Goal: Information Seeking & Learning: Learn about a topic

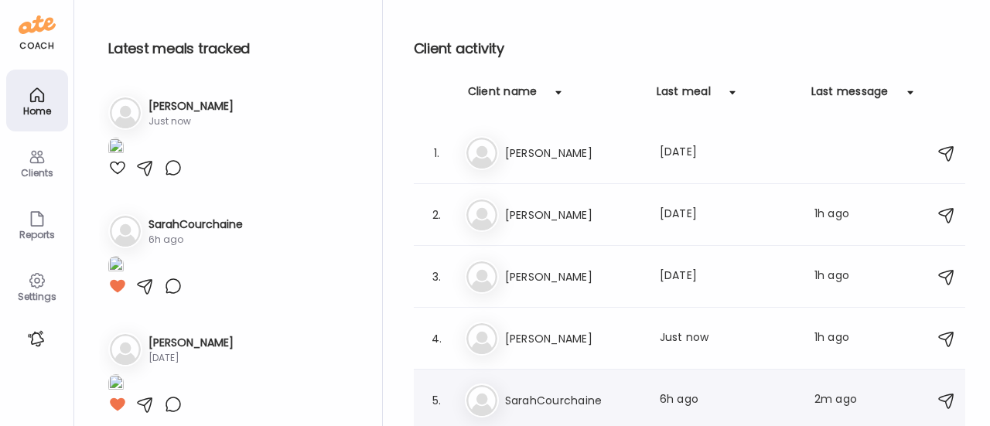
click at [555, 403] on h3 "SarahCourchaine" at bounding box center [573, 400] width 136 height 19
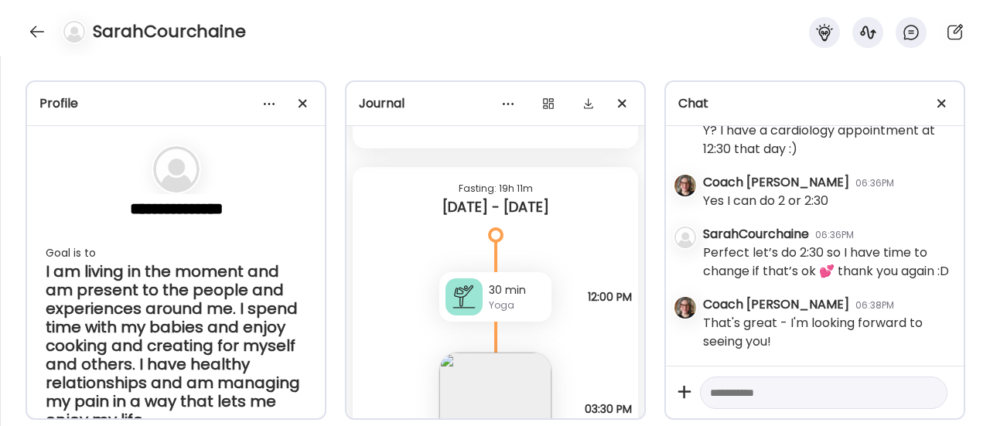
scroll to position [17974, 0]
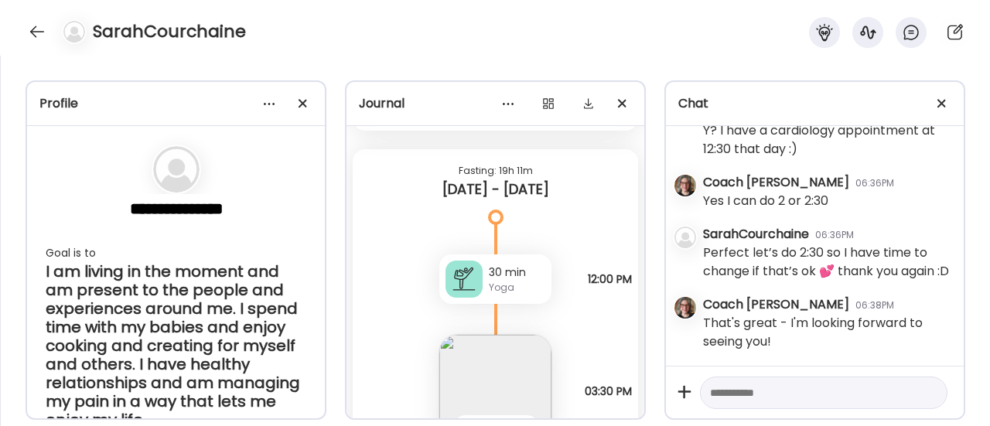
click at [497, 281] on div "Yoga" at bounding box center [517, 288] width 56 height 14
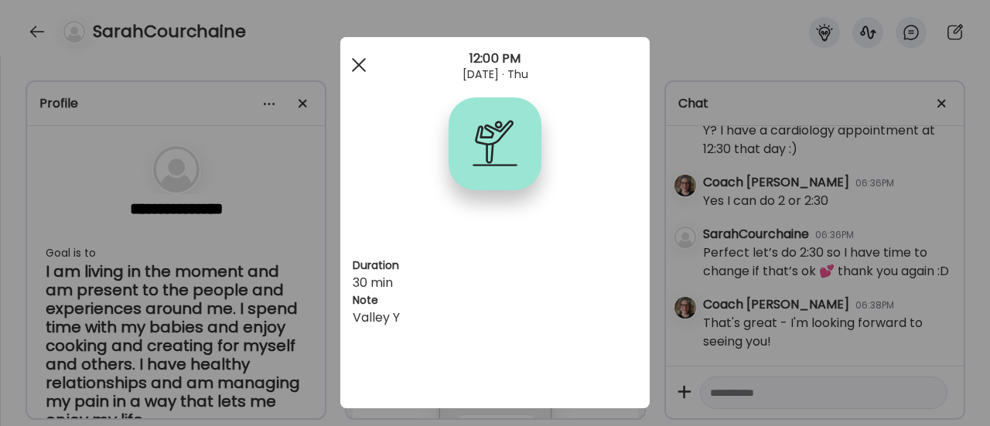
click at [356, 64] on div at bounding box center [358, 64] width 31 height 31
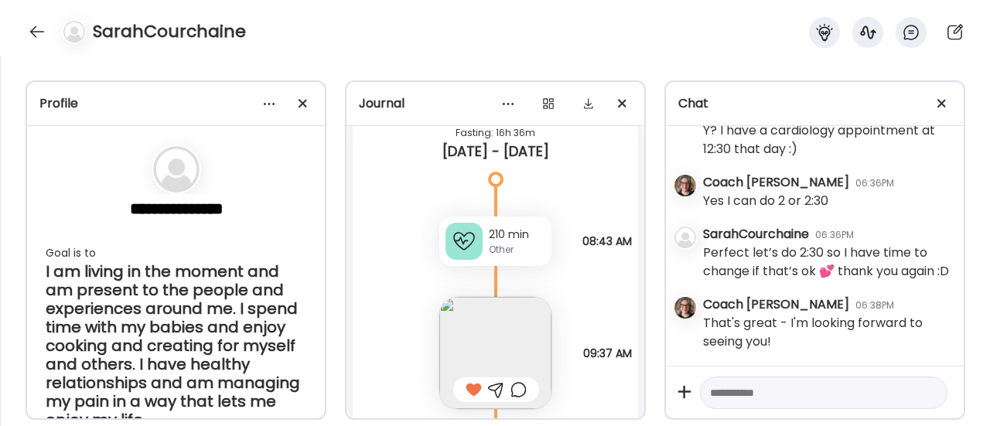
scroll to position [19223, 0]
click at [458, 235] on div at bounding box center [463, 240] width 37 height 37
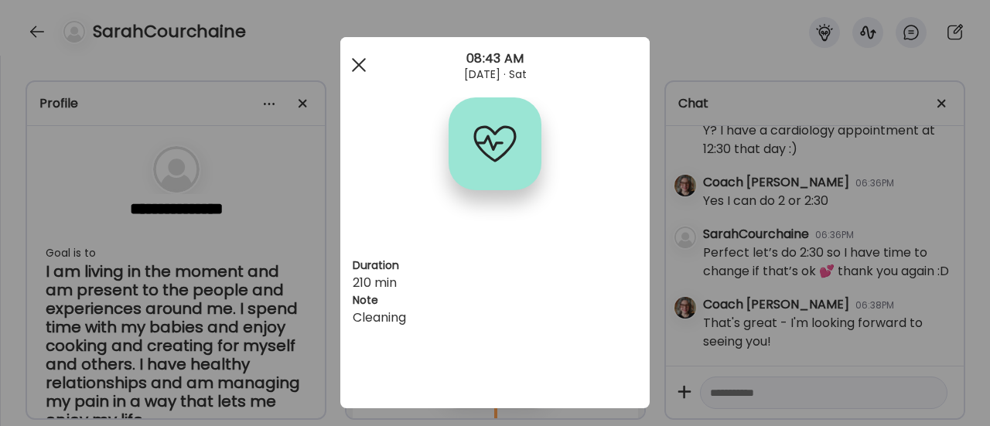
click at [355, 61] on span at bounding box center [359, 65] width 14 height 14
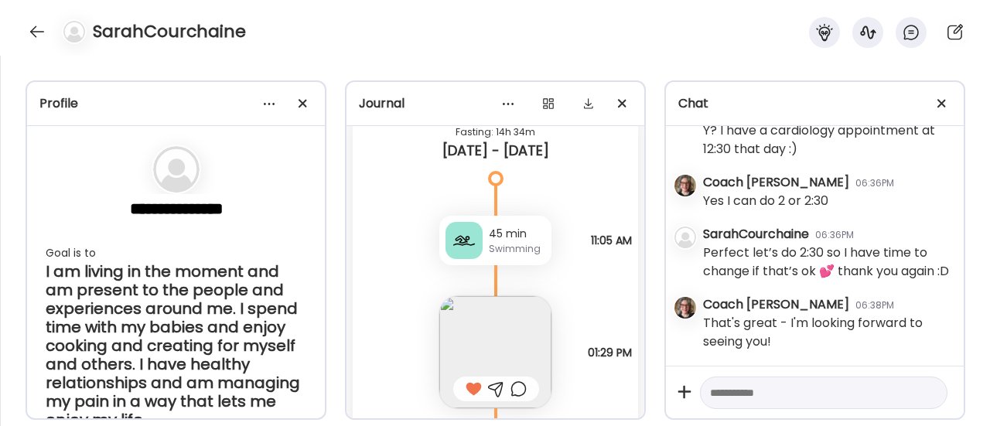
scroll to position [20208, 0]
click at [495, 241] on div "Swimming" at bounding box center [517, 248] width 56 height 14
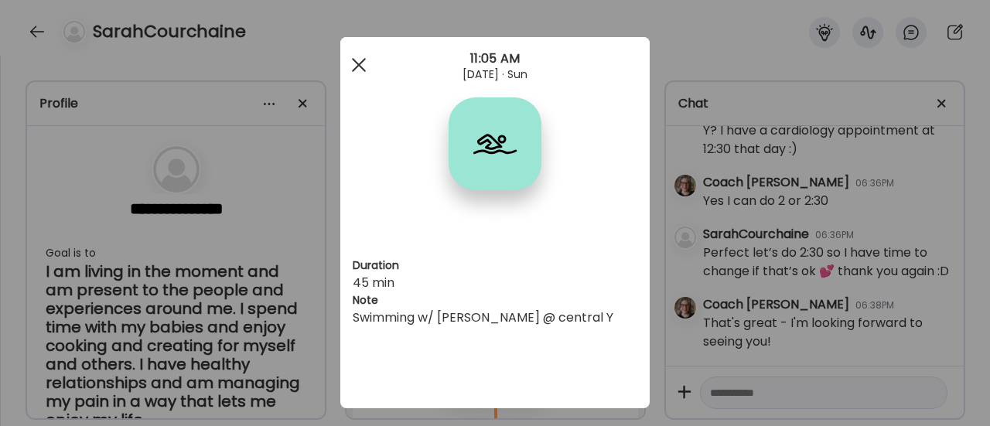
click at [354, 63] on span at bounding box center [359, 65] width 14 height 14
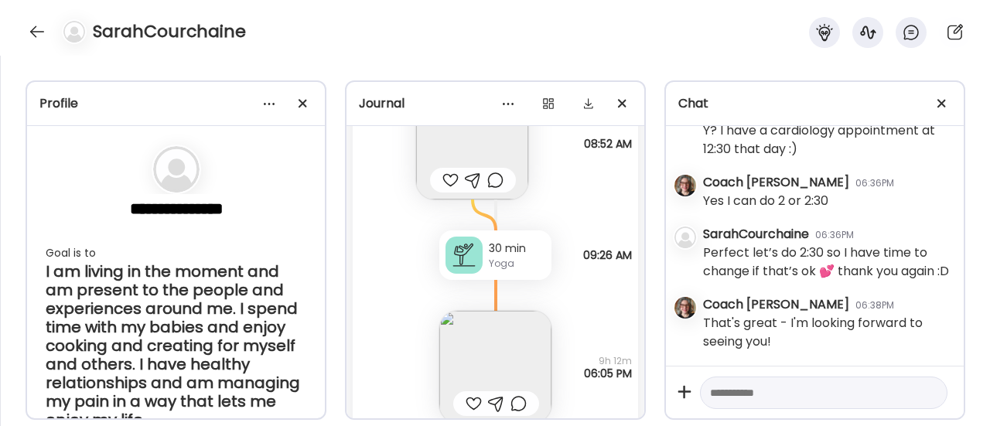
scroll to position [21831, 0]
click at [36, 30] on div at bounding box center [37, 31] width 25 height 25
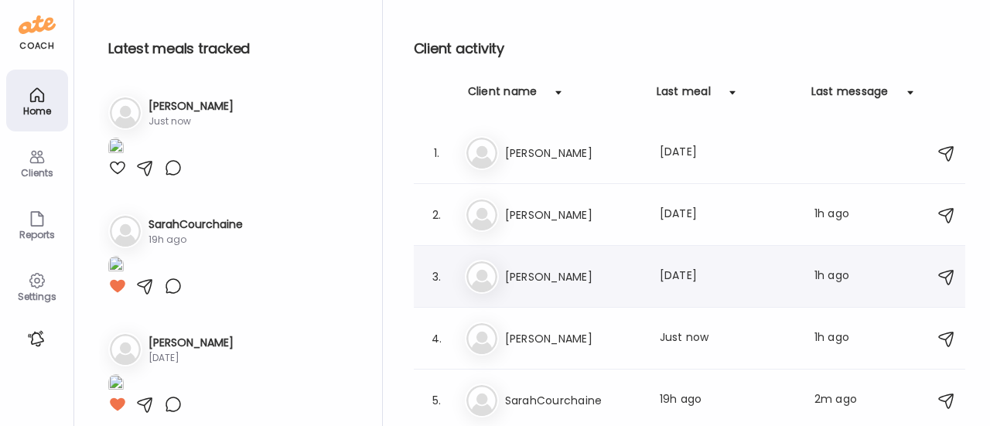
click at [534, 264] on div "Ke [PERSON_NAME] Last meal: [DATE] Last message: 1h ago You: 💜💜" at bounding box center [692, 277] width 454 height 34
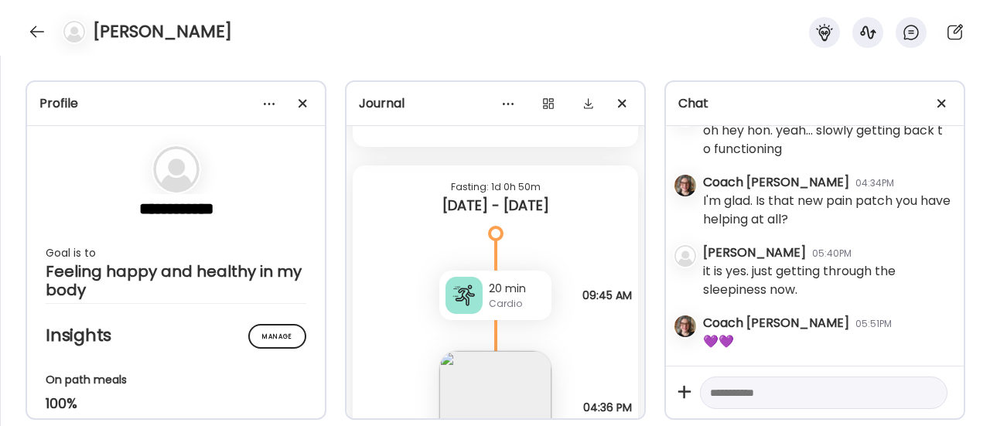
scroll to position [9412, 0]
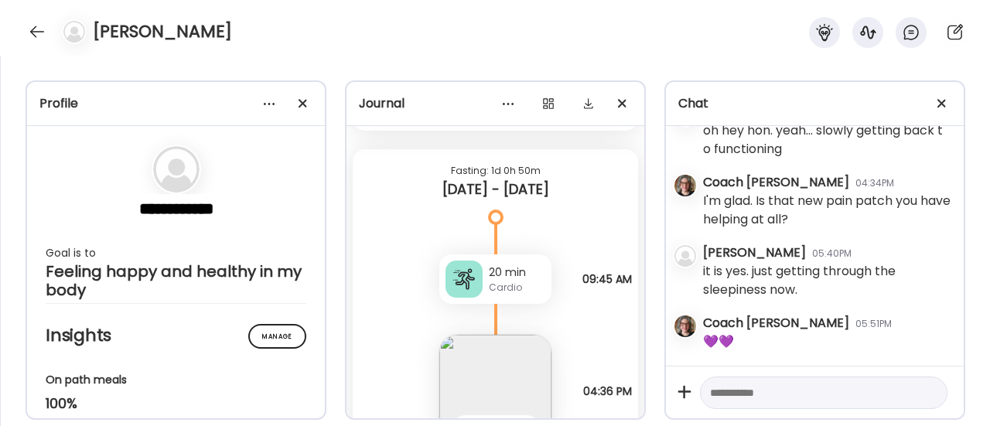
click at [481, 268] on div "20 min Cardio" at bounding box center [495, 278] width 112 height 49
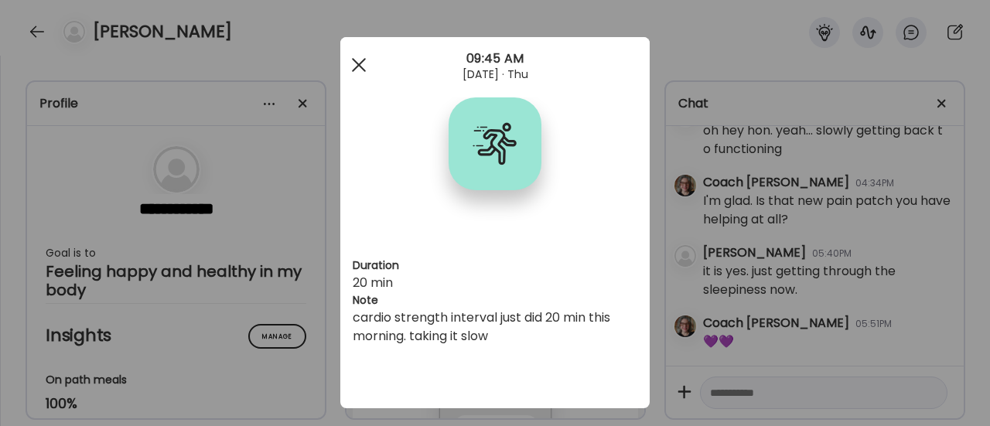
click at [353, 62] on div at bounding box center [358, 64] width 31 height 31
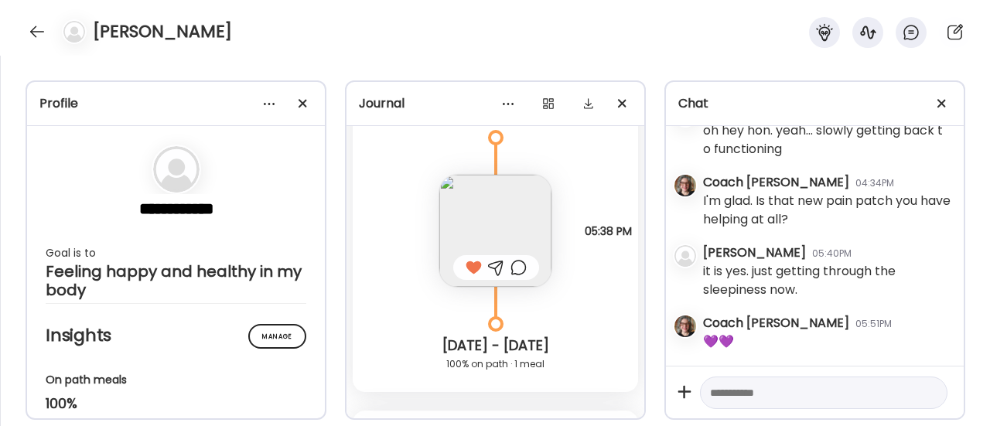
scroll to position [10776, 0]
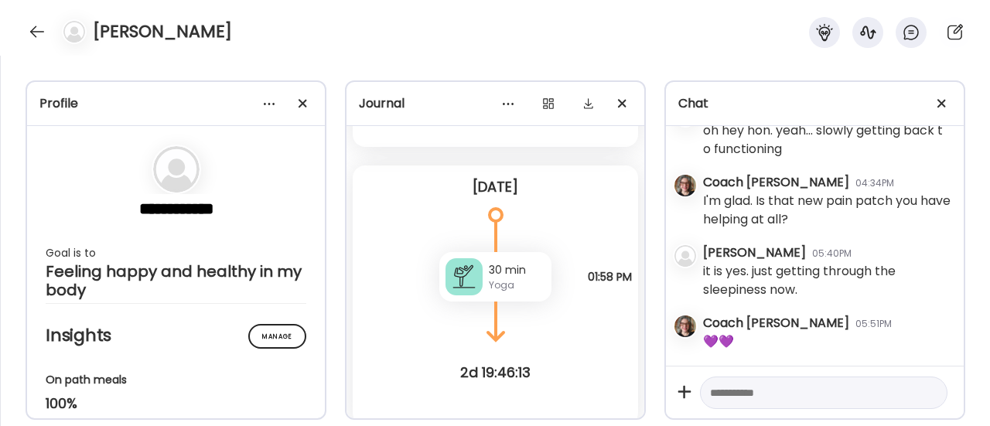
click at [473, 282] on div at bounding box center [463, 276] width 37 height 37
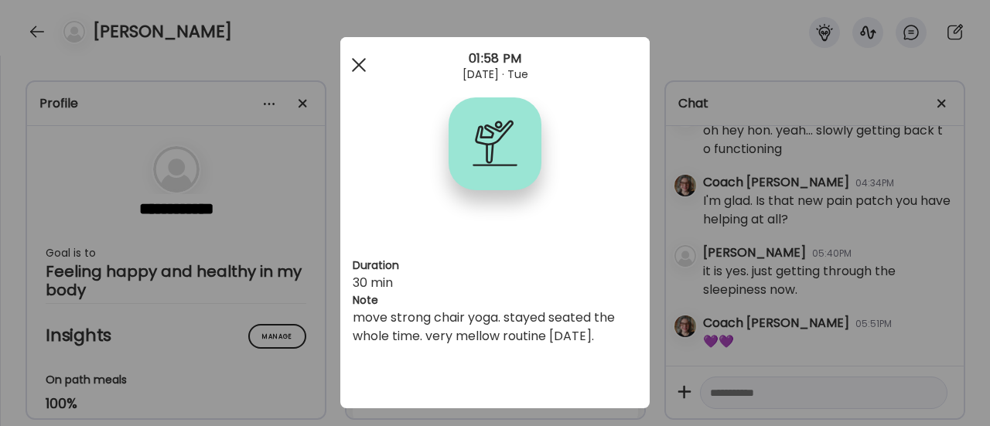
click at [357, 66] on div at bounding box center [358, 64] width 31 height 31
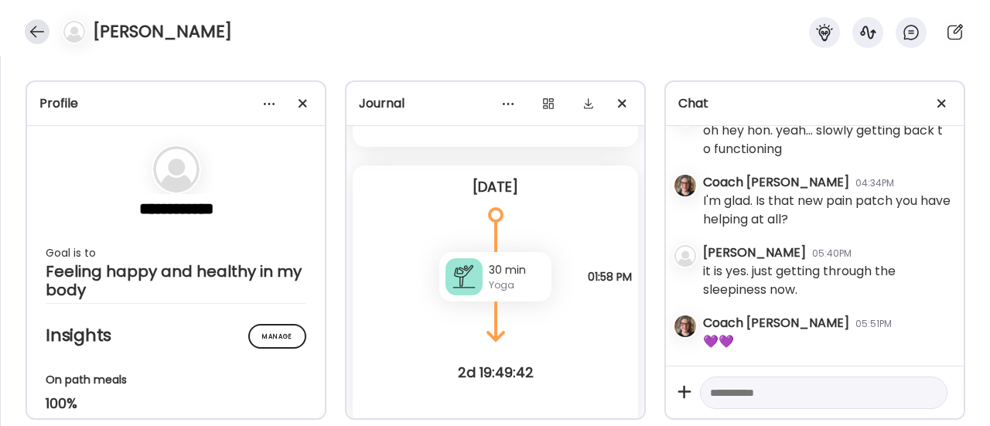
click at [46, 27] on div at bounding box center [37, 31] width 25 height 25
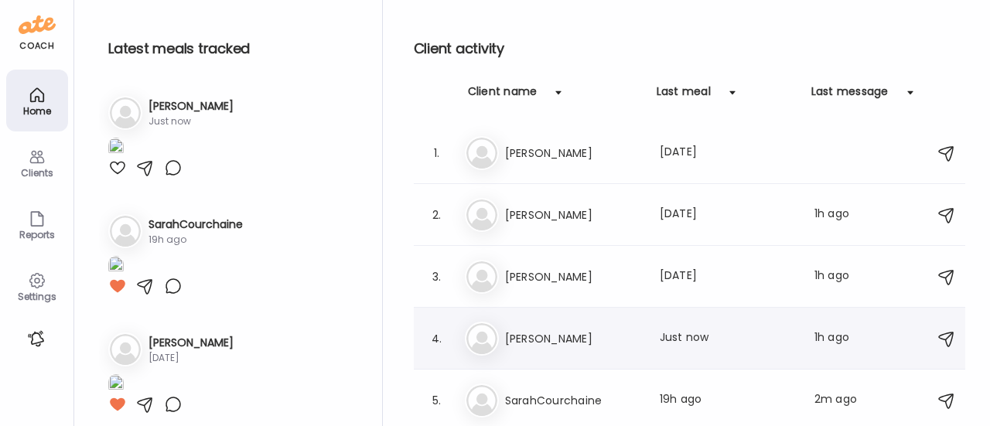
click at [534, 340] on h3 "[PERSON_NAME]" at bounding box center [573, 338] width 136 height 19
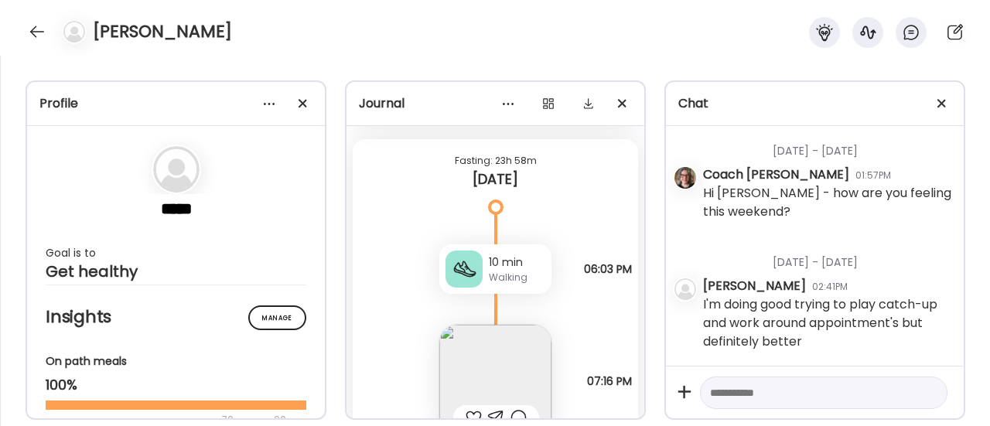
scroll to position [12625, 0]
click at [495, 282] on div "Walking" at bounding box center [517, 278] width 56 height 14
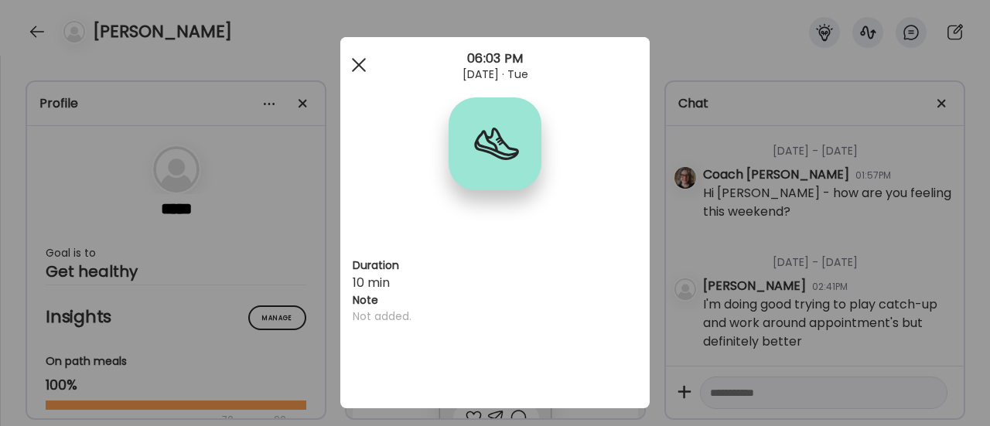
click at [350, 64] on div at bounding box center [358, 64] width 31 height 31
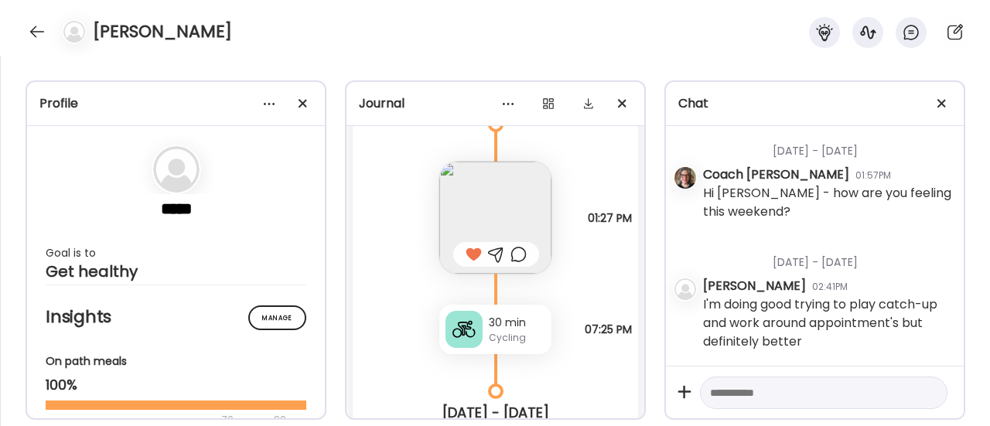
scroll to position [11688, 0]
click at [489, 323] on div "30 min" at bounding box center [517, 320] width 56 height 16
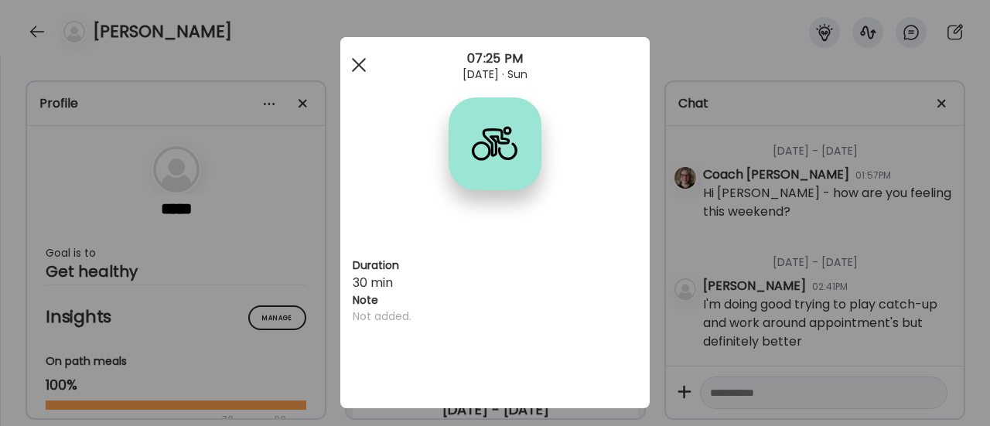
click at [354, 66] on span at bounding box center [359, 65] width 14 height 14
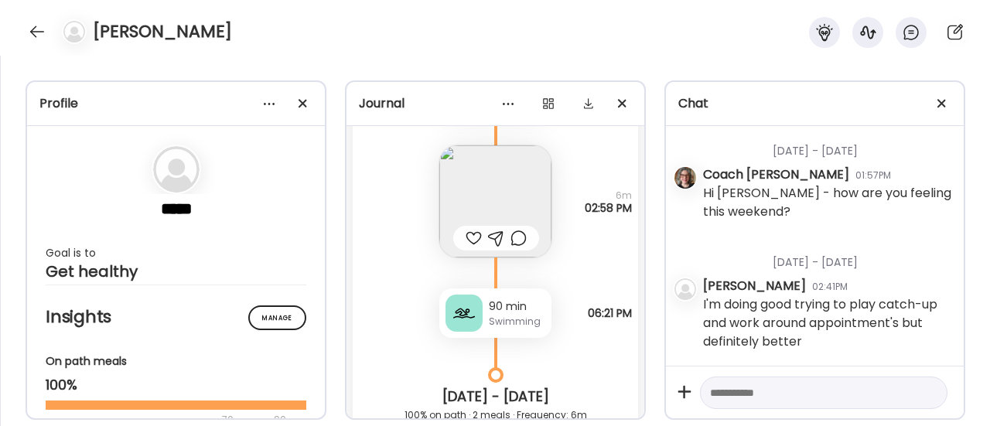
scroll to position [11199, 0]
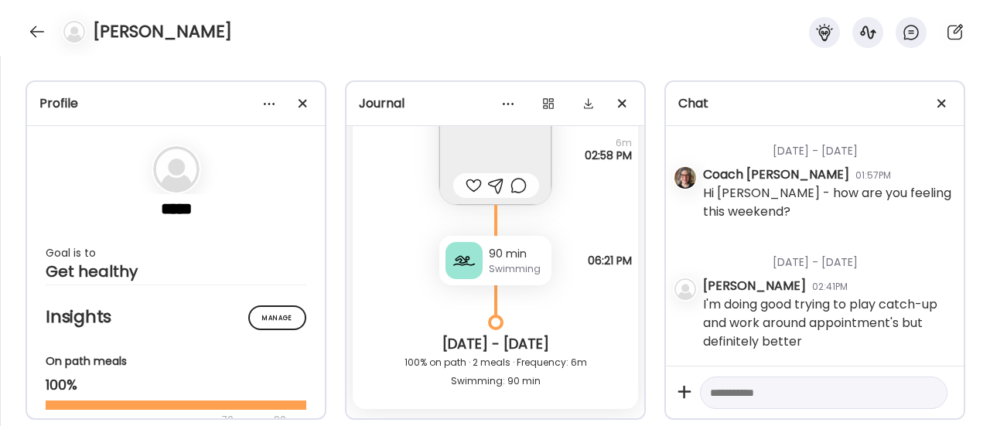
click at [465, 254] on div at bounding box center [463, 260] width 37 height 37
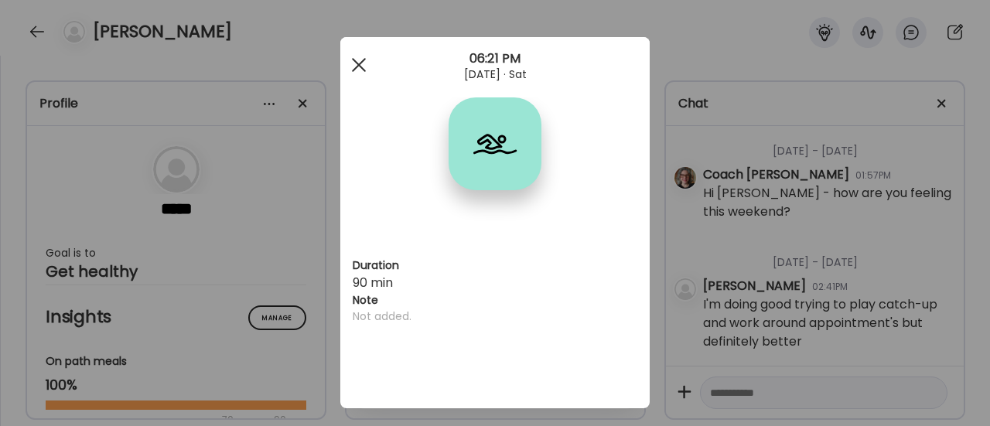
click at [353, 63] on div at bounding box center [358, 64] width 31 height 31
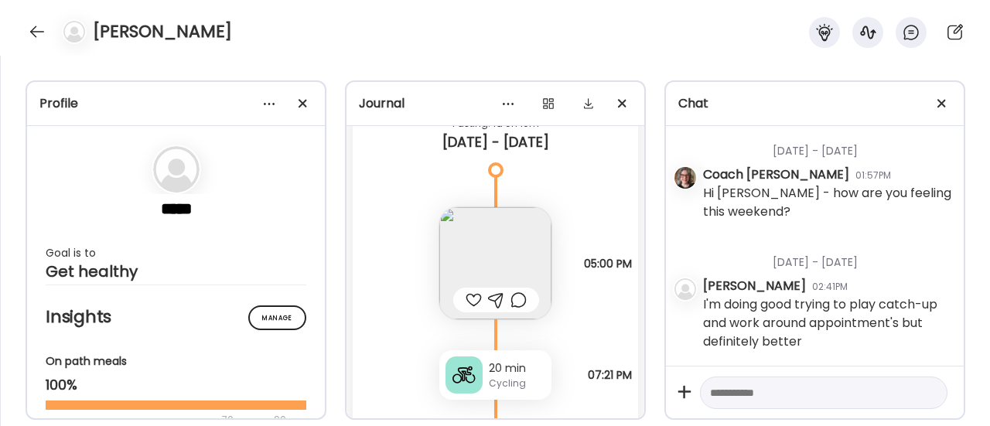
scroll to position [10504, 0]
click at [36, 26] on div at bounding box center [37, 31] width 25 height 25
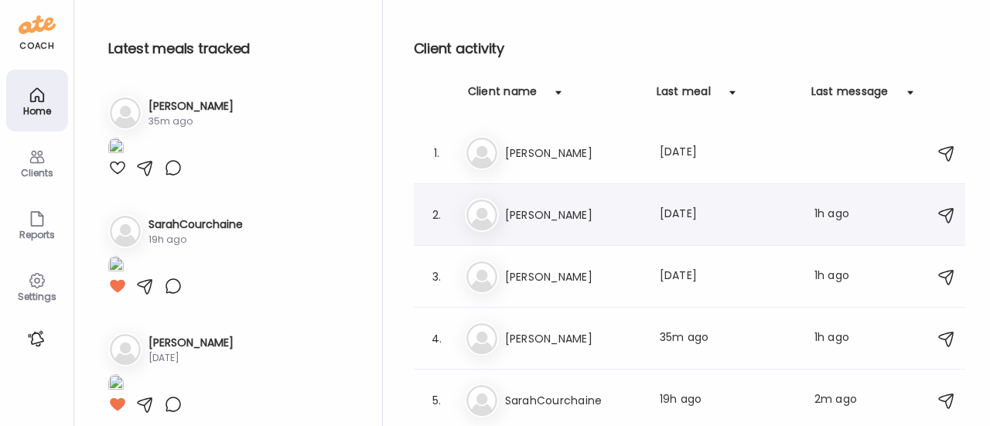
click at [561, 224] on div "Ju [PERSON_NAME] Last meal: [DATE] Last message: 1h ago I don't know why the ap…" at bounding box center [692, 215] width 454 height 34
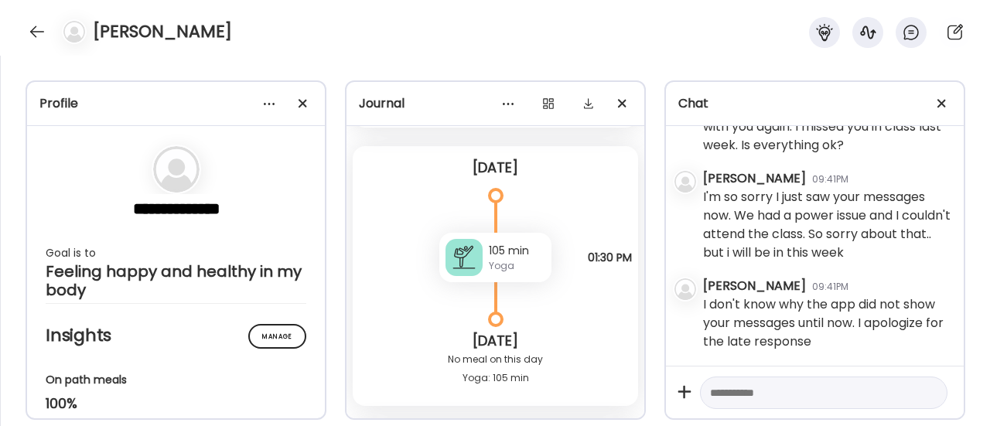
scroll to position [12210, 0]
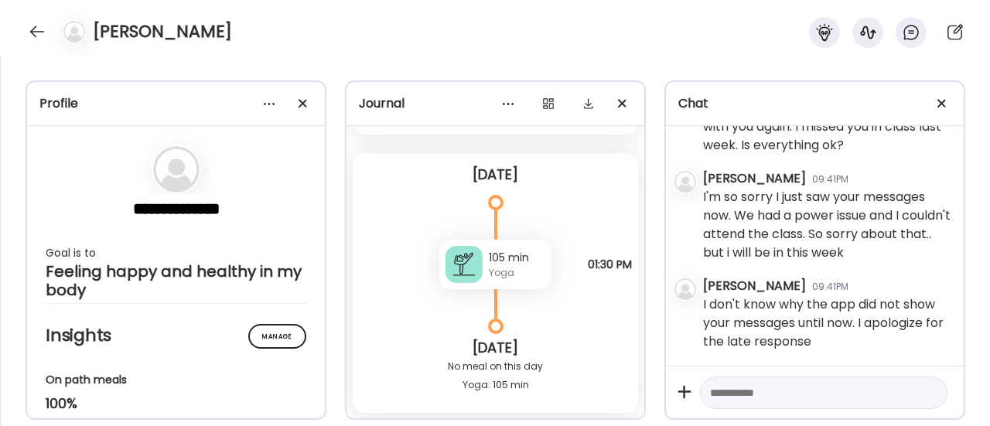
click at [462, 275] on div at bounding box center [463, 264] width 37 height 37
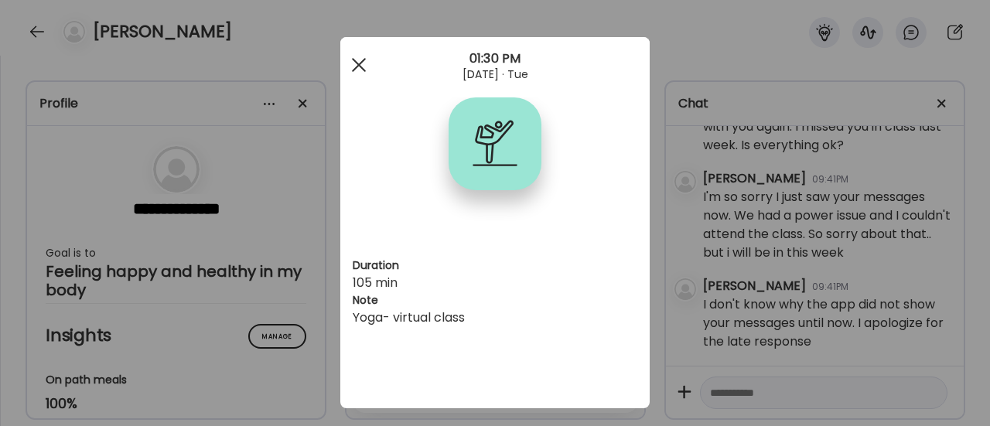
click at [356, 67] on span at bounding box center [359, 65] width 14 height 14
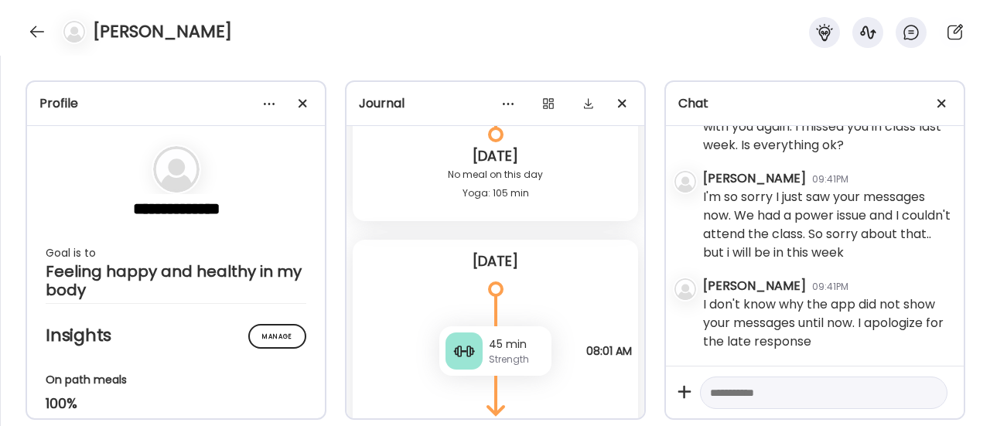
scroll to position [12476, 0]
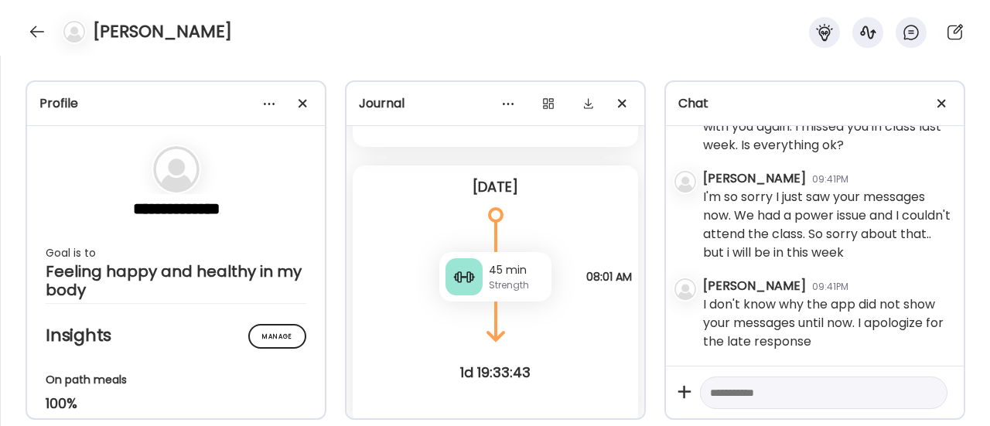
click at [498, 278] on div "Strength" at bounding box center [517, 285] width 56 height 14
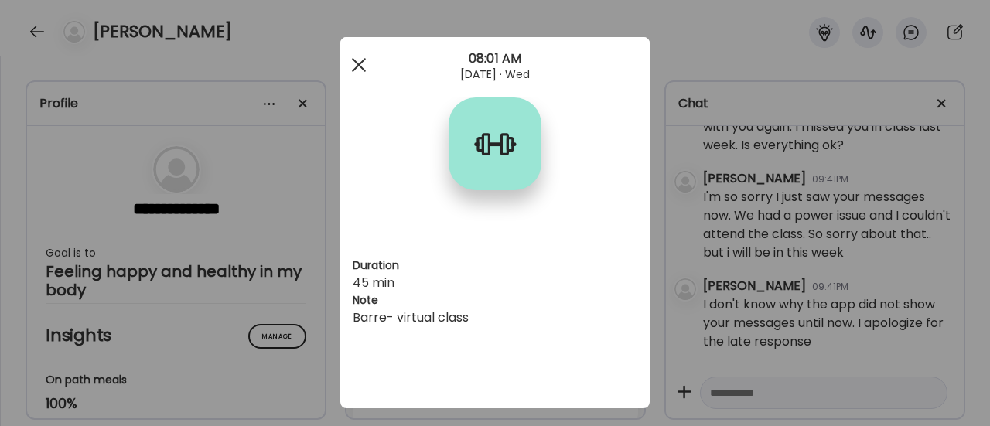
click at [356, 68] on span at bounding box center [359, 65] width 14 height 14
